Goal: Transaction & Acquisition: Purchase product/service

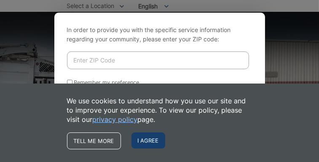
click at [144, 139] on span "I agree" at bounding box center [148, 140] width 34 height 16
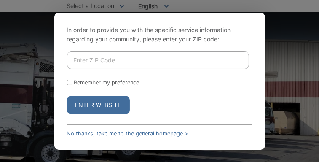
click at [86, 54] on input "Enter ZIP Code" at bounding box center [158, 60] width 182 height 18
type input "92107"
click at [71, 83] on input "Remember my preference" at bounding box center [69, 82] width 5 height 5
checkbox input "true"
click at [100, 107] on button "Enter Website" at bounding box center [98, 105] width 63 height 19
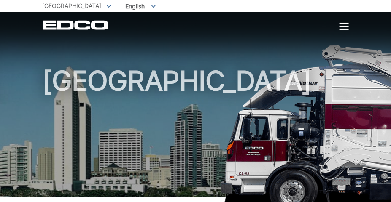
click at [347, 27] on div at bounding box center [343, 26] width 9 height 7
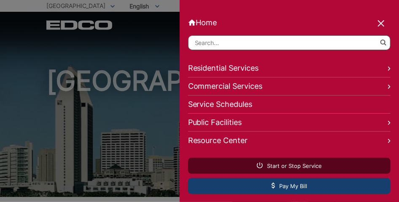
click at [212, 187] on link "Pay My Bill" at bounding box center [289, 186] width 202 height 16
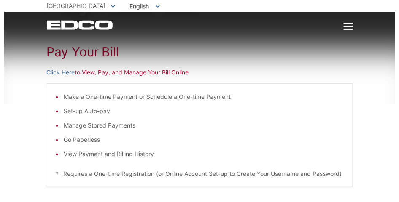
scroll to position [96, 0]
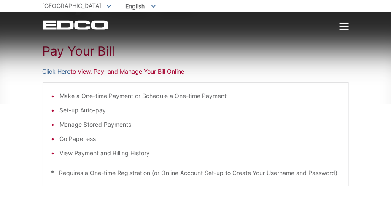
click at [344, 26] on div at bounding box center [343, 26] width 9 height 1
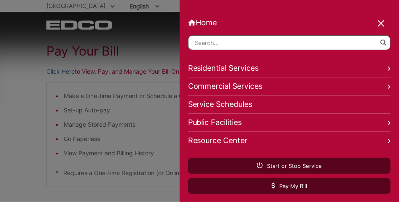
click at [344, 26] on link "Home" at bounding box center [289, 22] width 202 height 9
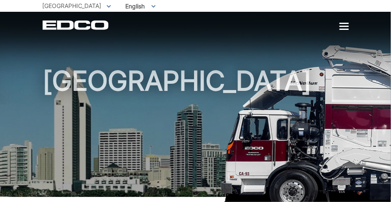
click at [344, 26] on div at bounding box center [343, 26] width 9 height 1
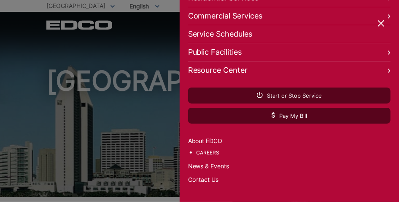
scroll to position [72, 0]
click at [232, 67] on link "Resource Center" at bounding box center [289, 70] width 202 height 18
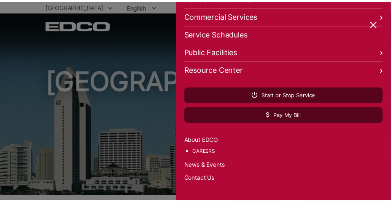
scroll to position [43, 0]
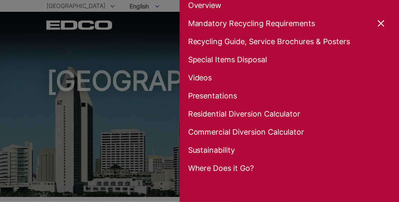
click at [379, 21] on div at bounding box center [381, 24] width 12 height 12
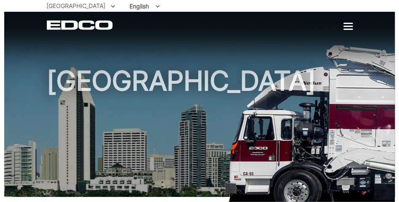
scroll to position [147, 0]
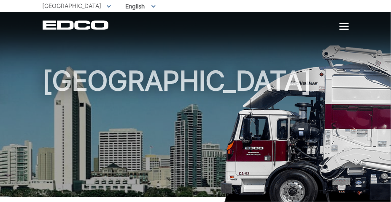
click at [341, 25] on div at bounding box center [343, 26] width 9 height 7
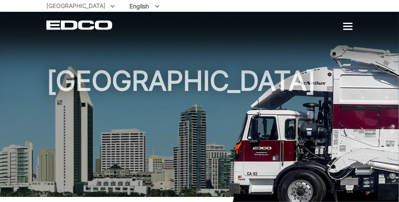
scroll to position [78, 0]
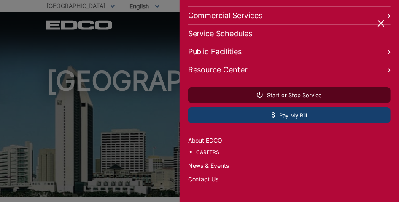
click at [278, 112] on span "Pay My Bill" at bounding box center [288, 116] width 35 height 8
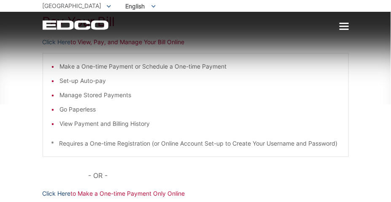
scroll to position [104, 0]
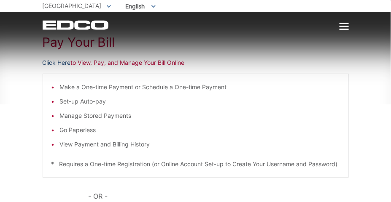
click at [61, 62] on link "Click Here" at bounding box center [57, 62] width 28 height 9
